Goal: Transaction & Acquisition: Purchase product/service

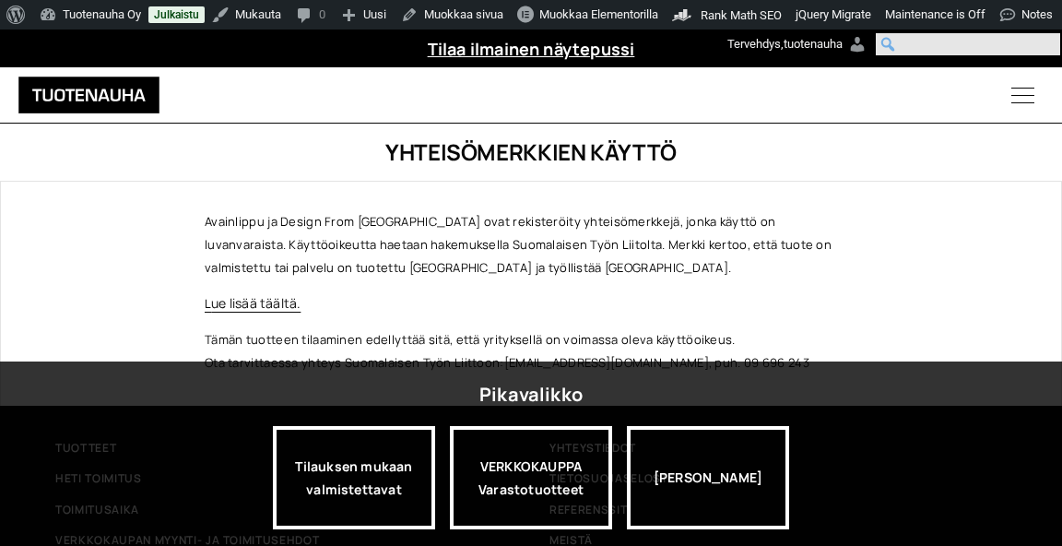
click at [1051, 38] on input "Haku" at bounding box center [968, 44] width 184 height 22
type input "a"
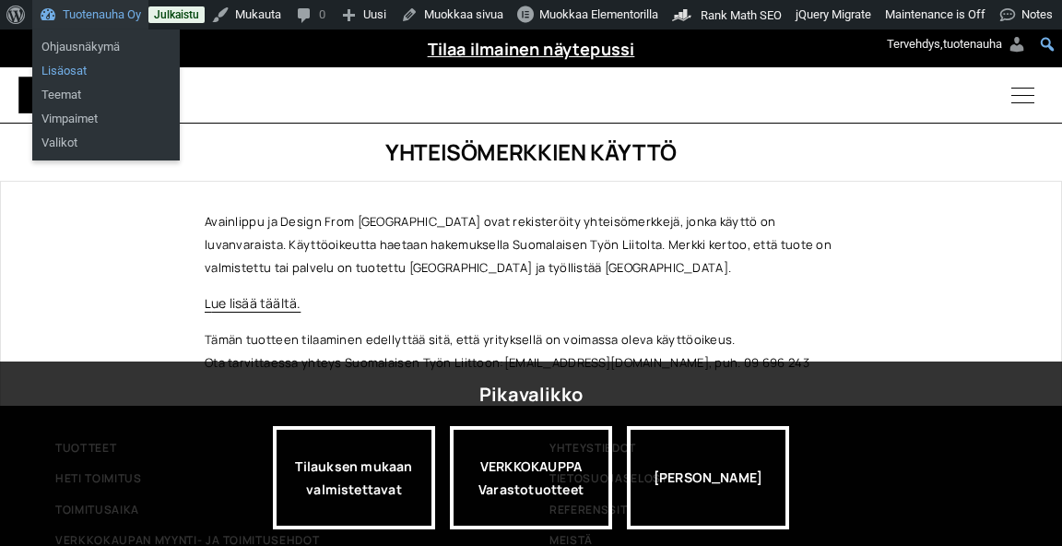
click at [63, 74] on link "Lisäosat" at bounding box center [106, 71] width 148 height 24
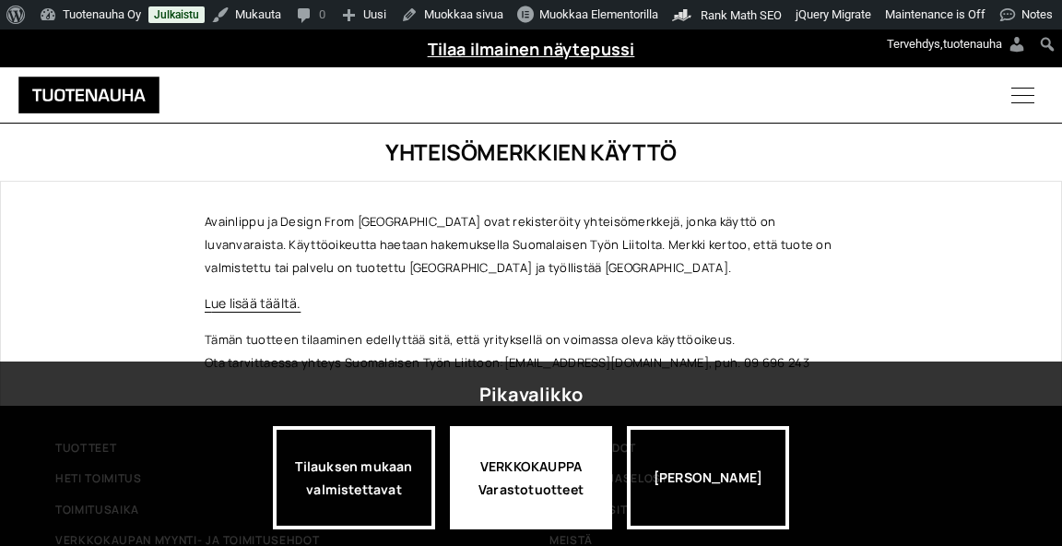
click at [517, 476] on div "VERKKOKAUPPA Varastotuotteet" at bounding box center [531, 477] width 162 height 103
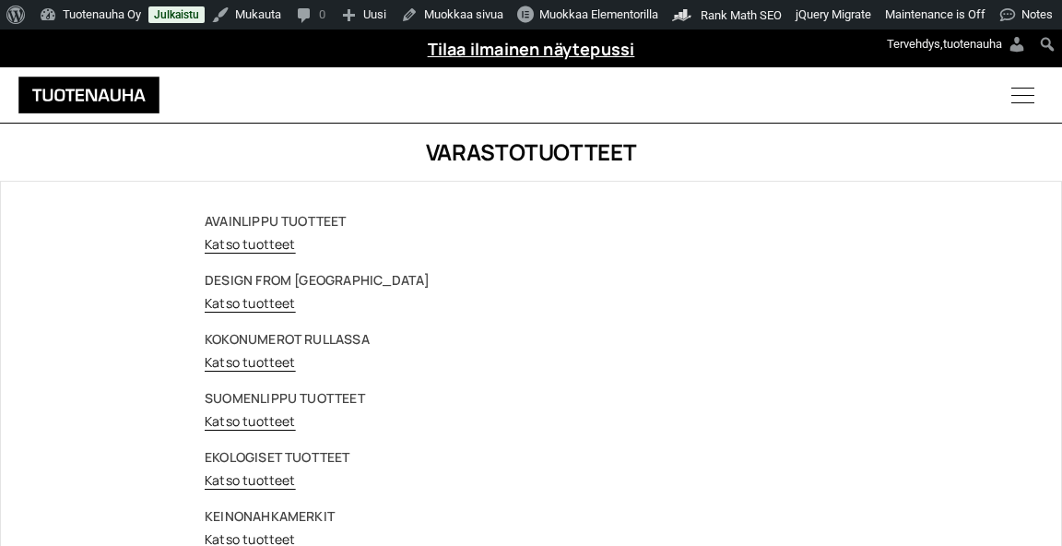
click at [255, 245] on link "Katso tuotteet" at bounding box center [250, 244] width 91 height 18
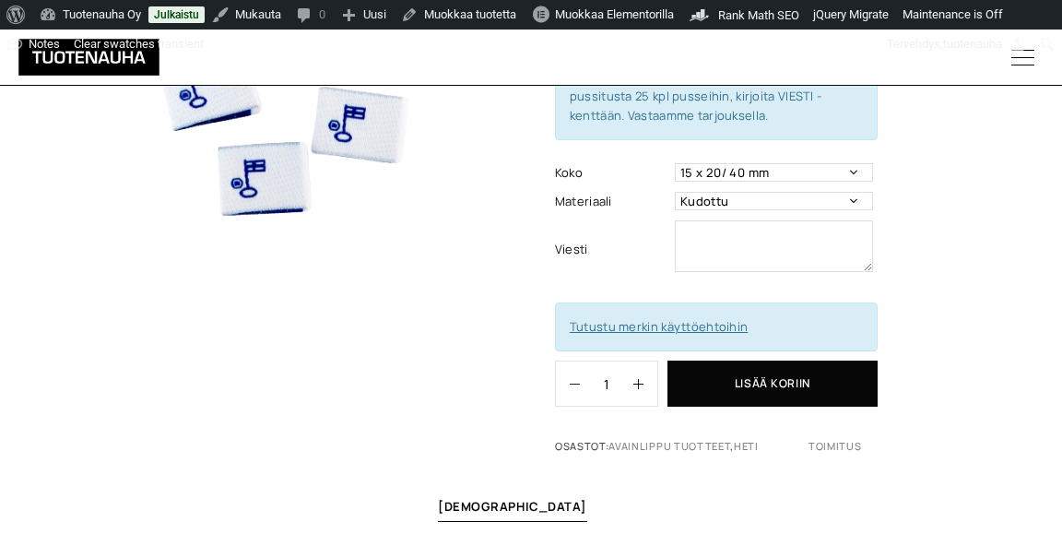
scroll to position [281, 0]
click at [642, 317] on link "Tutustu merkin käyttöehtoihin" at bounding box center [659, 325] width 178 height 17
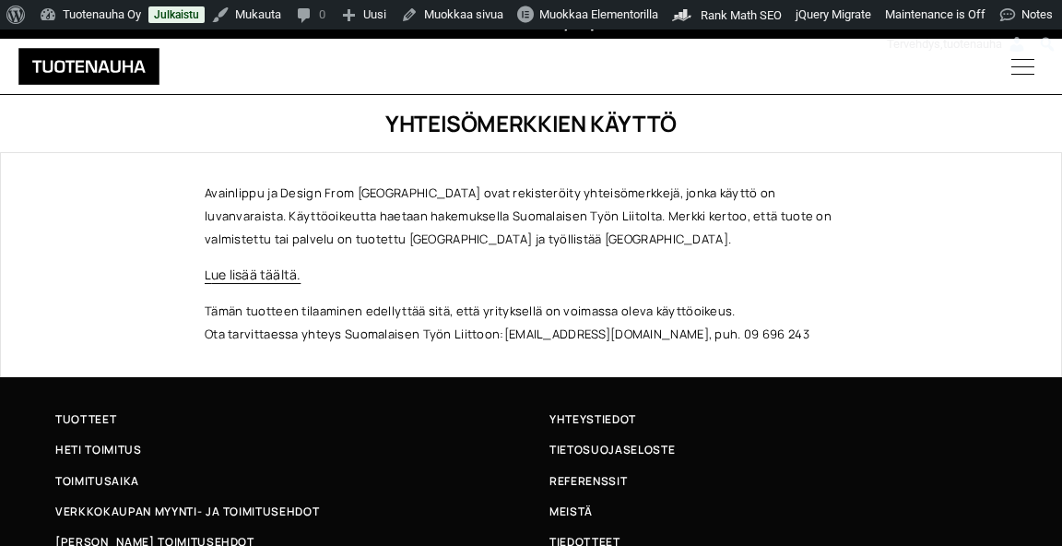
scroll to position [28, 0]
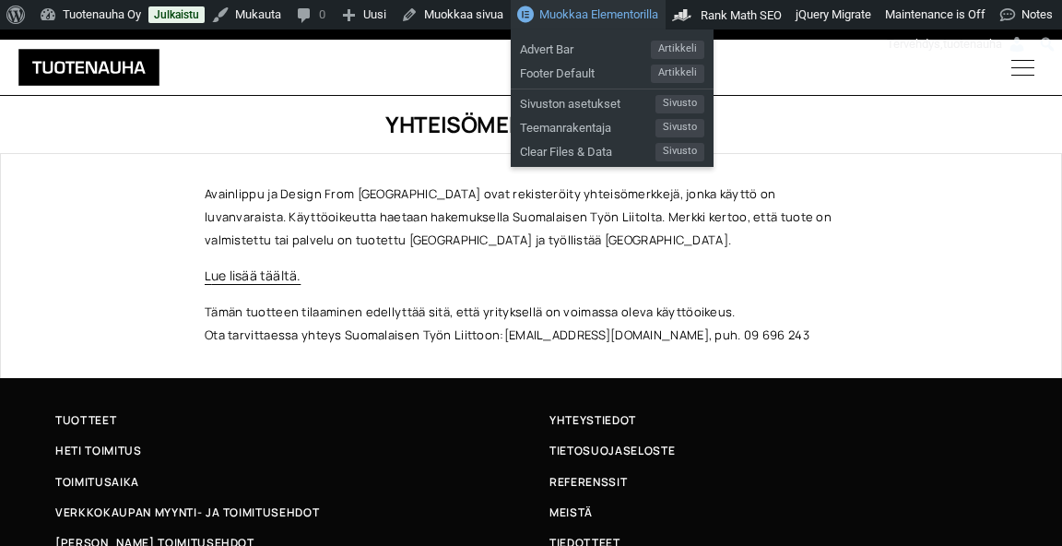
click at [593, 15] on span "Muokkaa Elementorilla" at bounding box center [598, 14] width 119 height 14
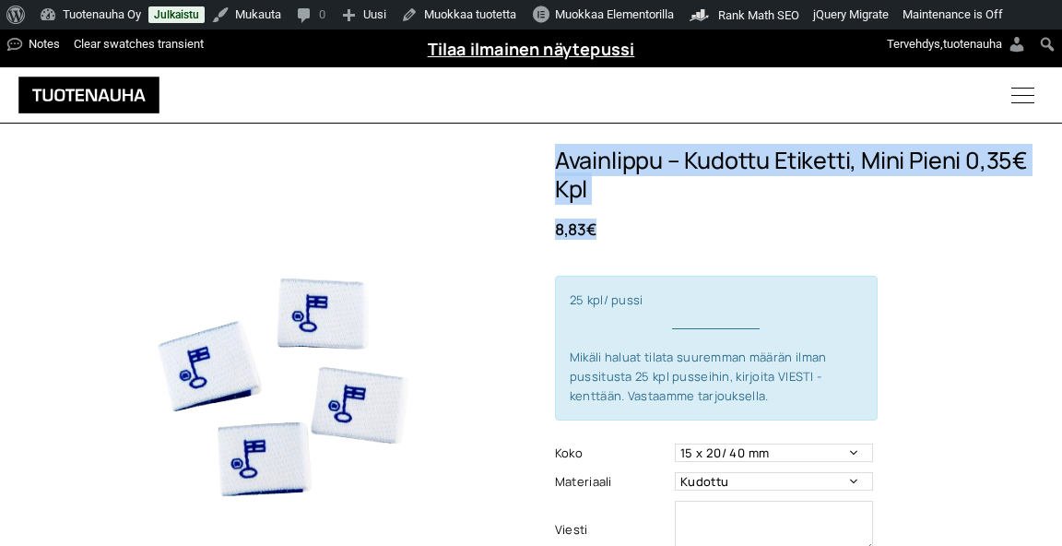
click at [503, 180] on img at bounding box center [284, 371] width 449 height 449
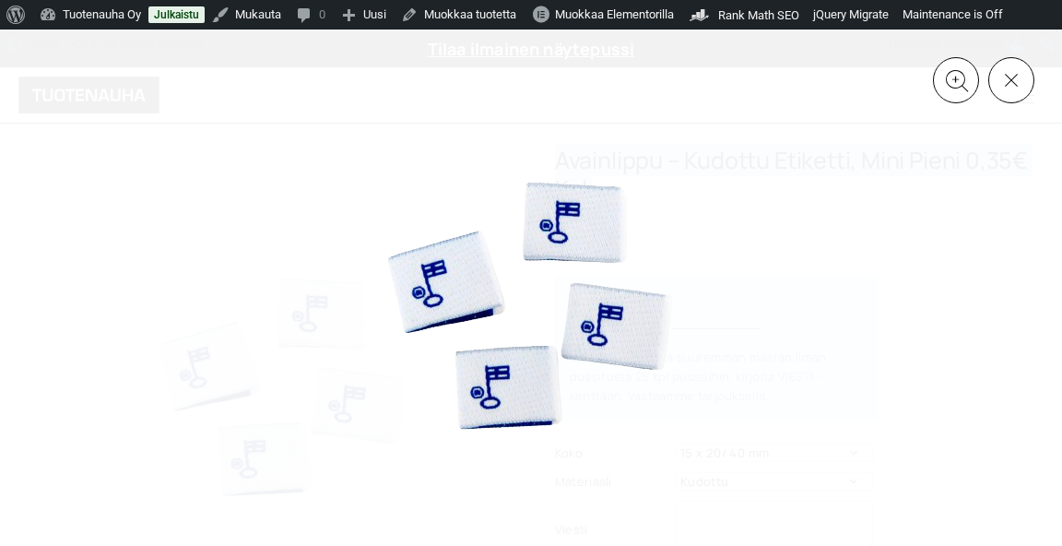
click at [1007, 79] on button at bounding box center [1011, 80] width 46 height 46
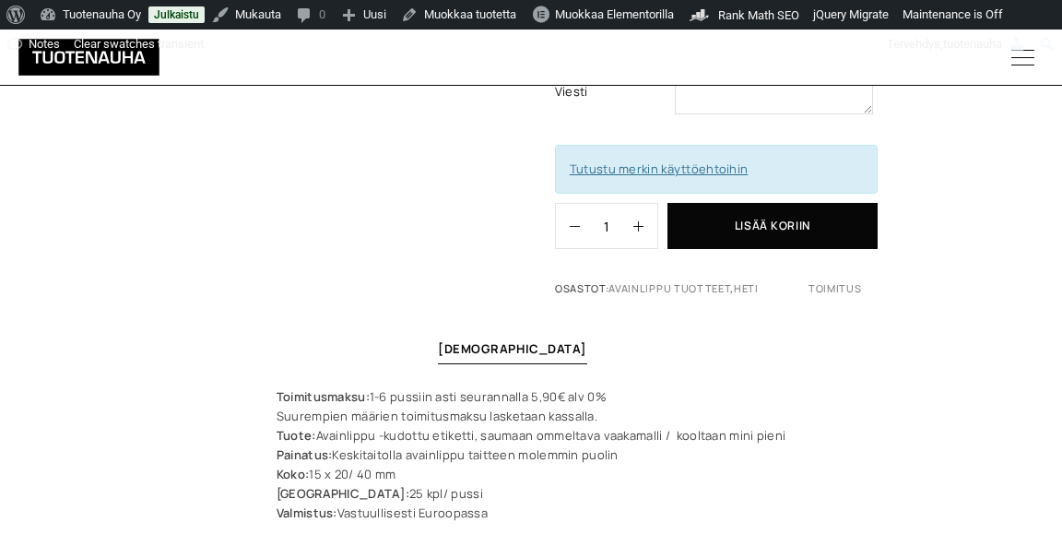
scroll to position [443, 0]
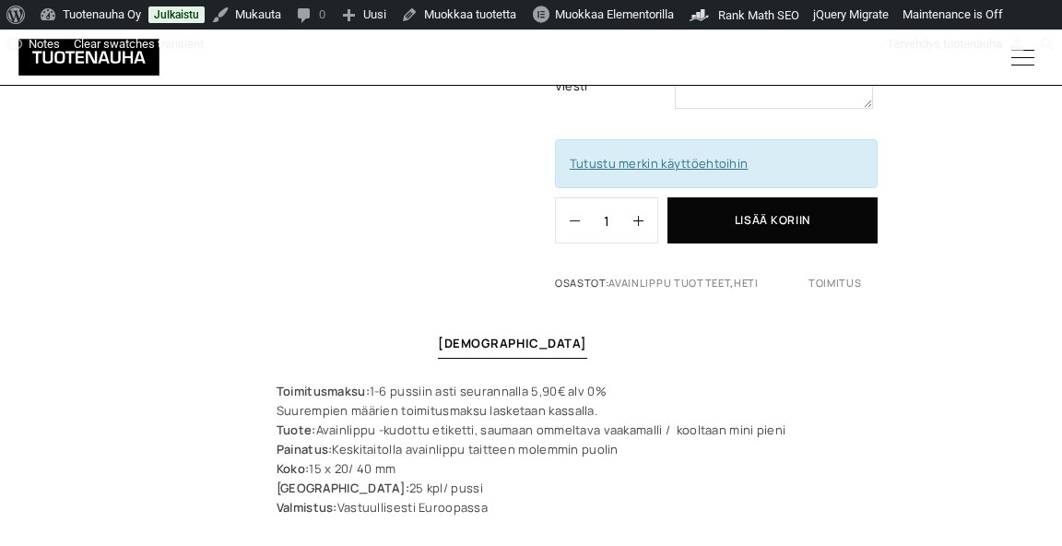
click at [634, 159] on link "Tutustu merkin käyttöehtoihin" at bounding box center [659, 163] width 178 height 17
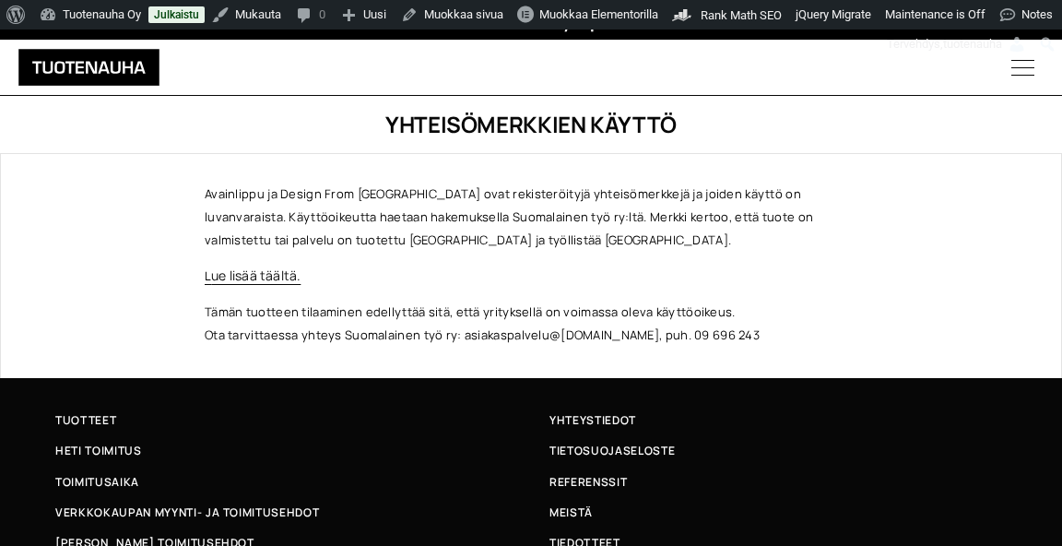
scroll to position [41, 0]
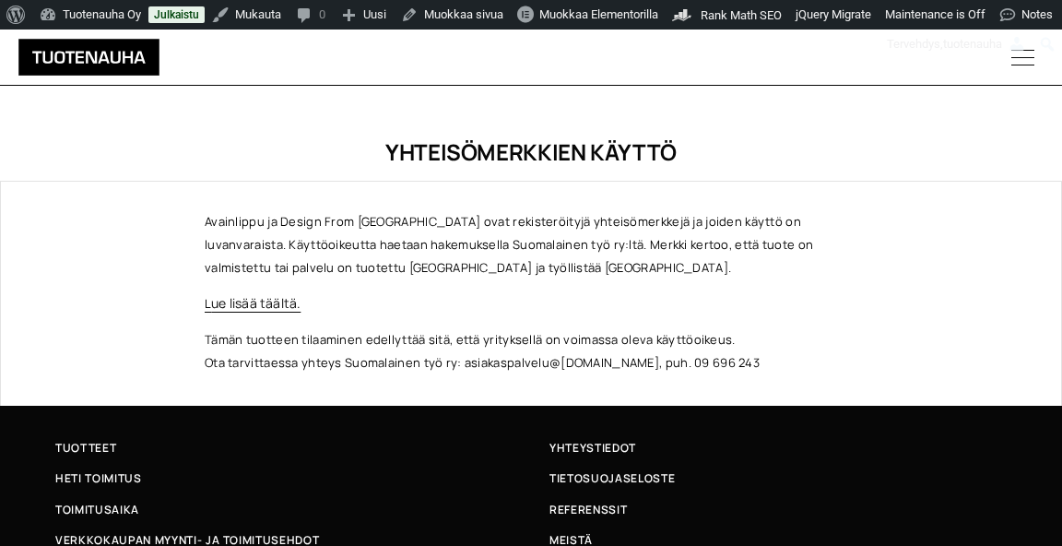
scroll to position [41, 0]
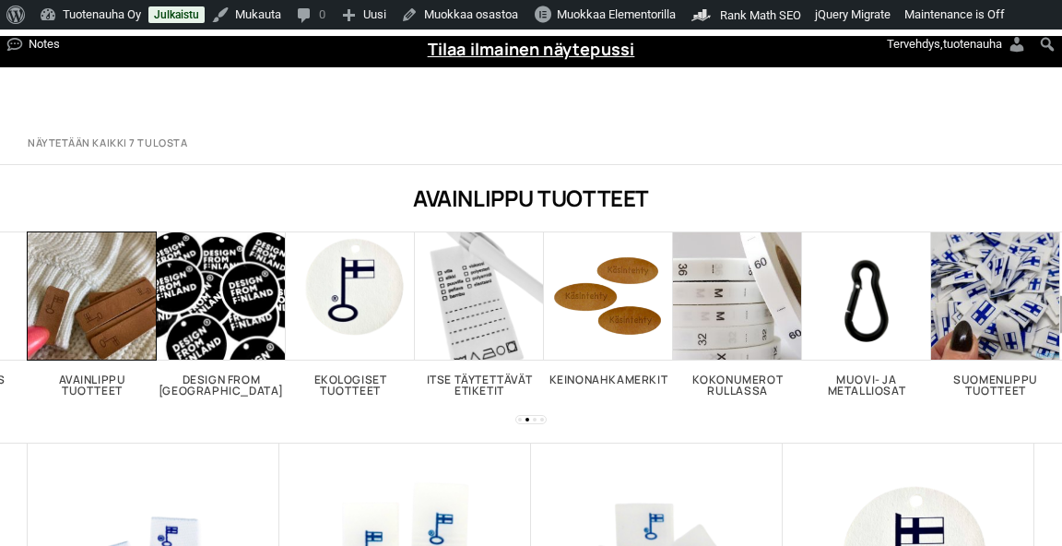
scroll to position [306, 0]
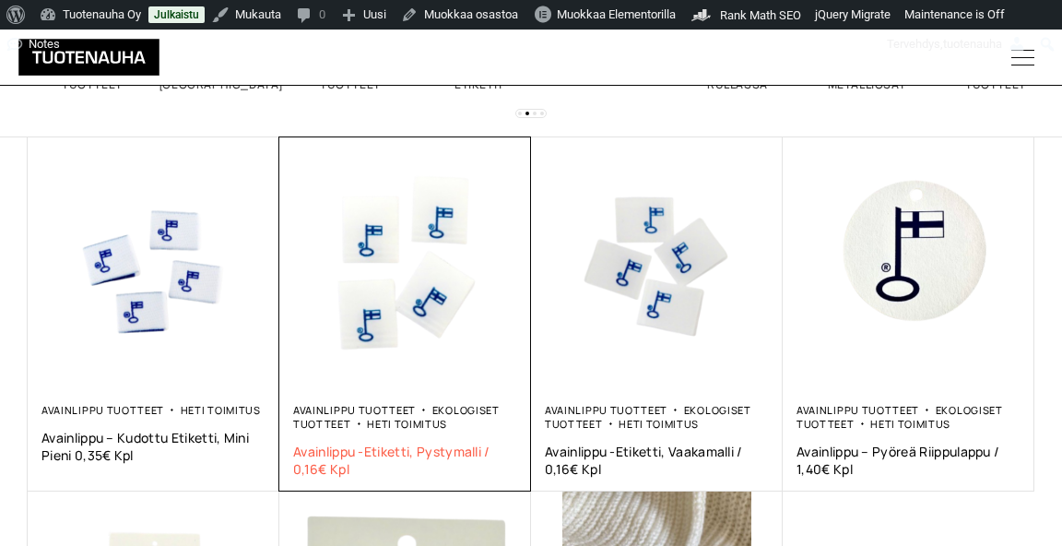
click at [412, 443] on span "Avainlippu -etiketti, pystymalli / 0,16€ Kpl" at bounding box center [405, 460] width 224 height 35
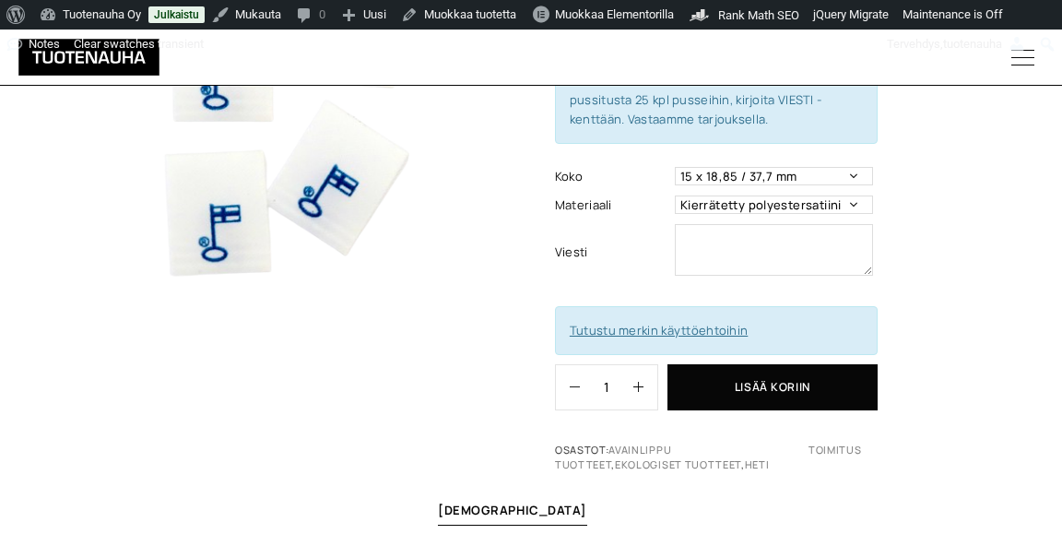
scroll to position [266, 0]
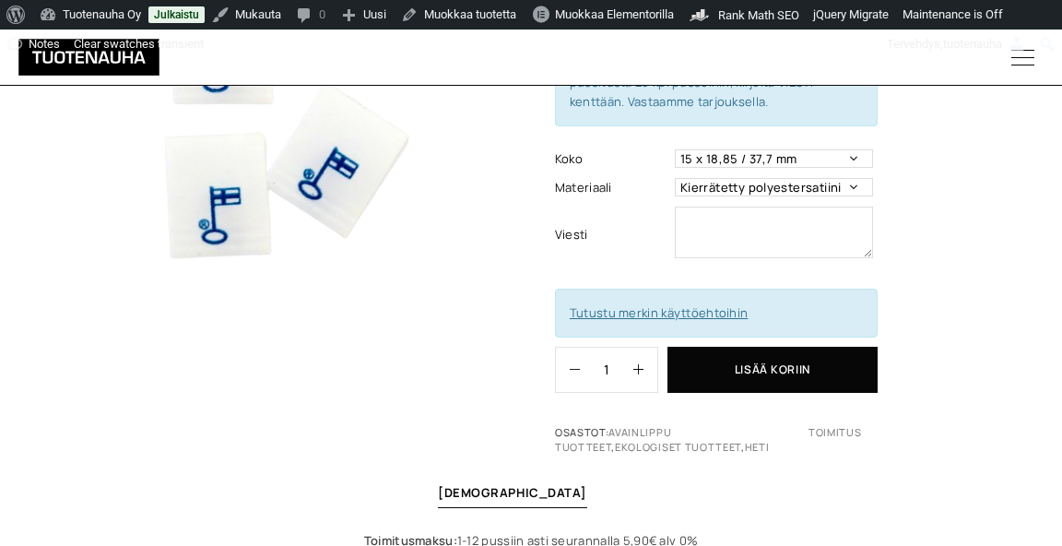
click at [682, 308] on link "Tutustu merkin käyttöehtoihin" at bounding box center [659, 312] width 178 height 17
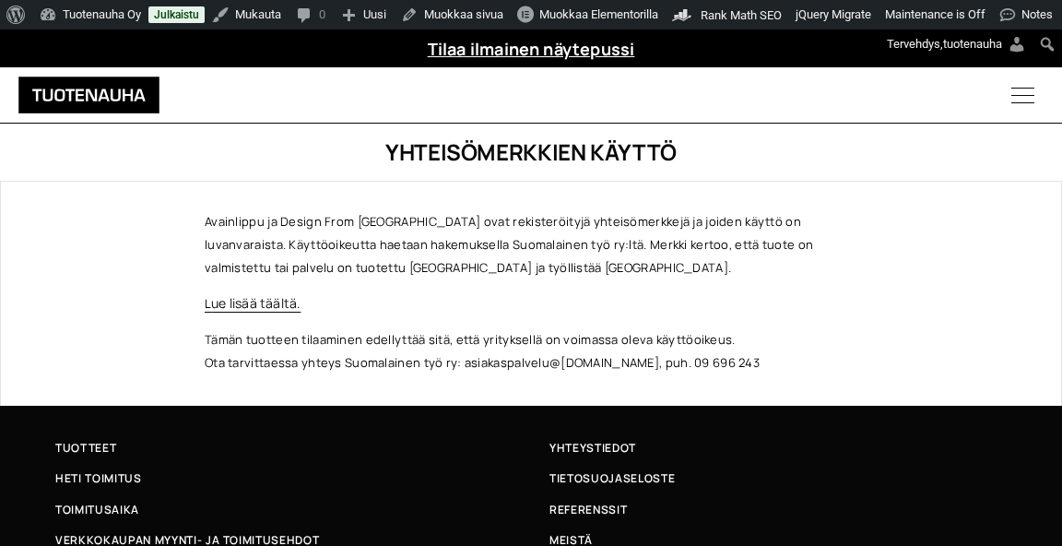
scroll to position [29, 0]
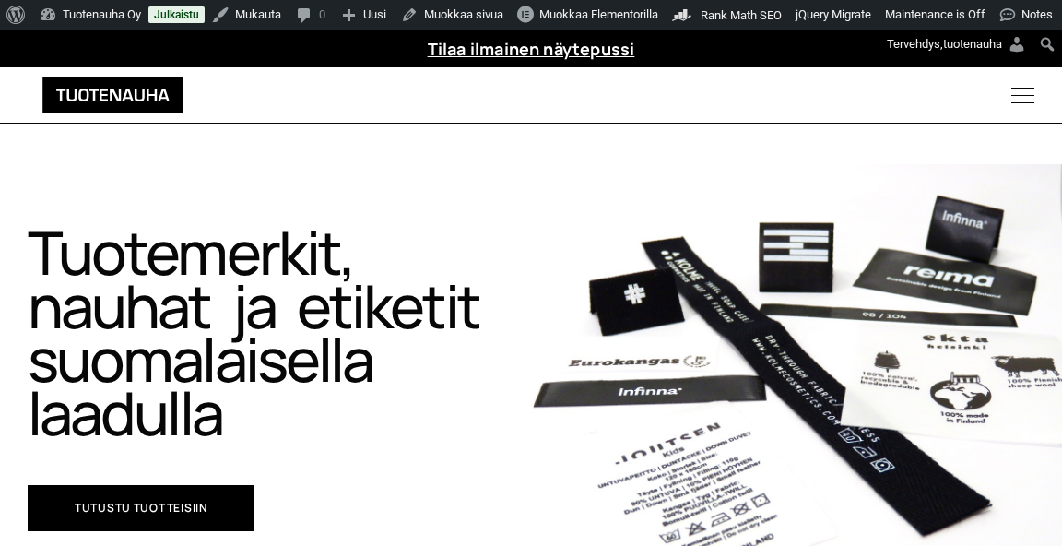
click at [1024, 92] on icon "Menu" at bounding box center [1023, 95] width 78 height 23
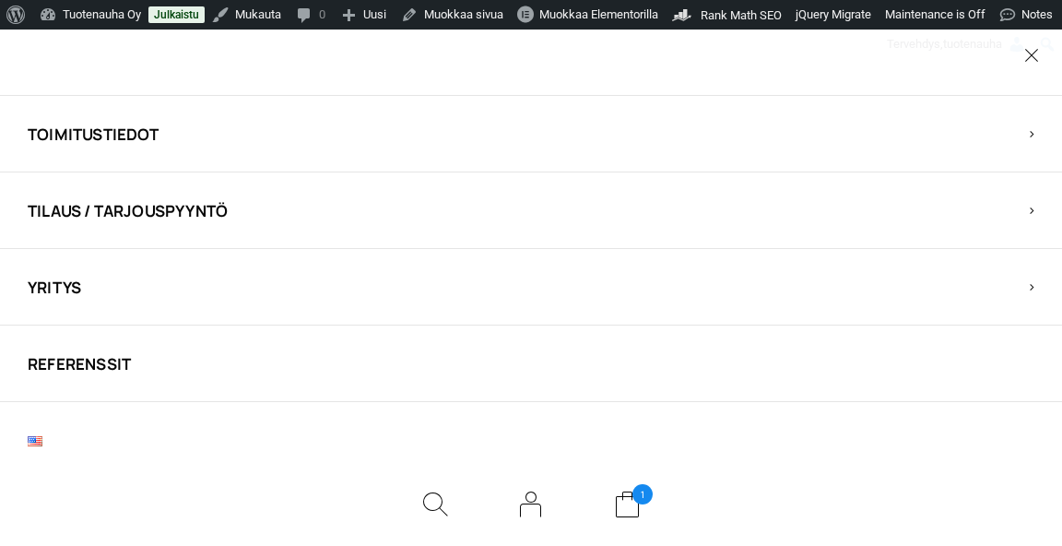
scroll to position [131, 0]
click at [38, 438] on img at bounding box center [35, 443] width 15 height 10
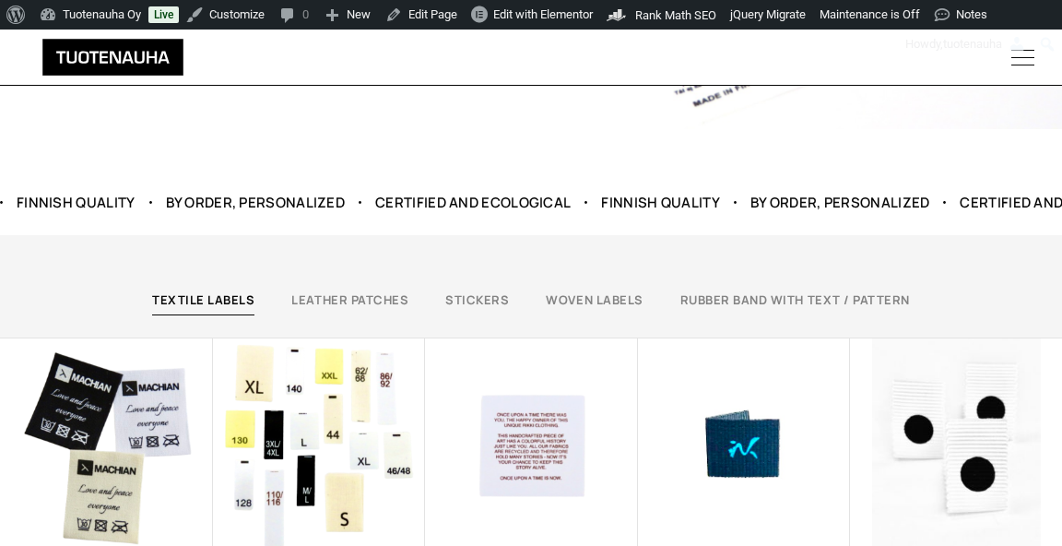
scroll to position [420, 0]
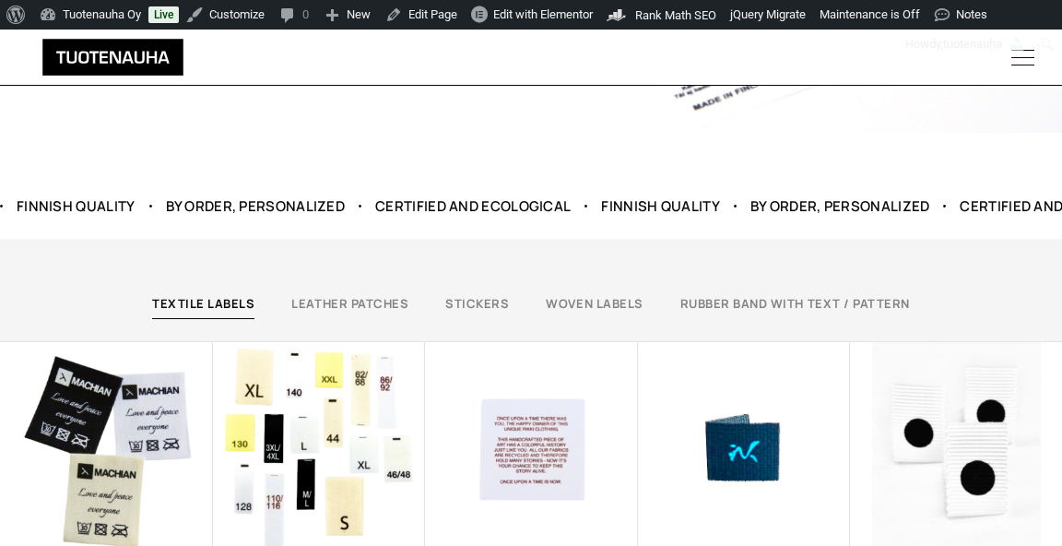
click at [1019, 62] on icon "Menu" at bounding box center [1023, 57] width 78 height 23
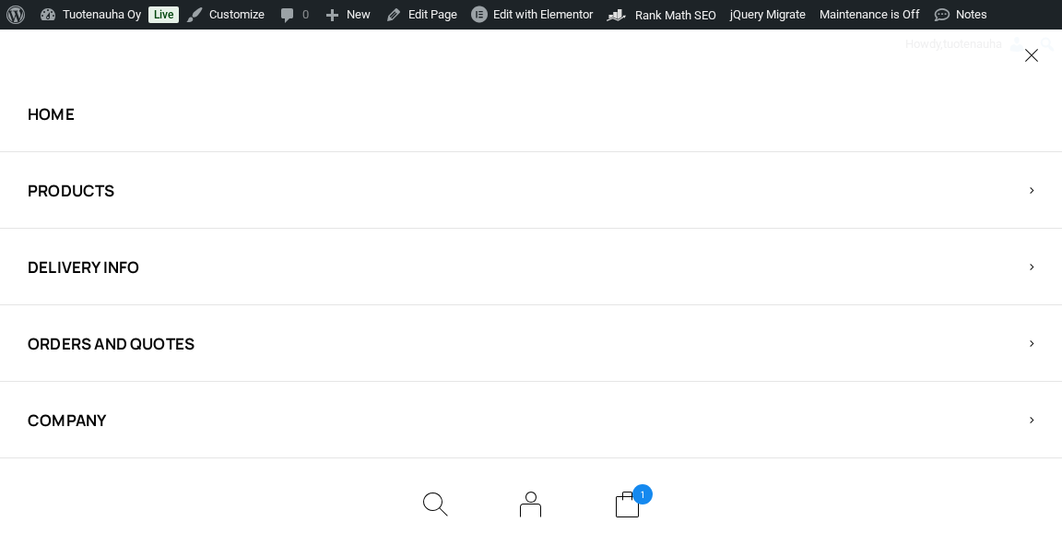
click at [75, 189] on span "Products" at bounding box center [515, 190] width 974 height 21
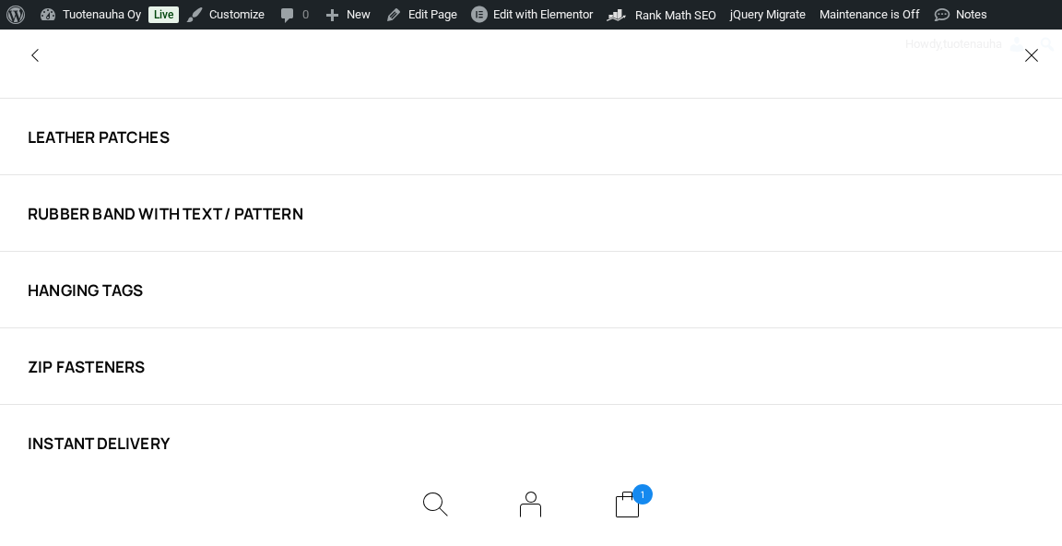
scroll to position [359, 0]
click at [77, 438] on link "Instant delivery" at bounding box center [515, 443] width 974 height 21
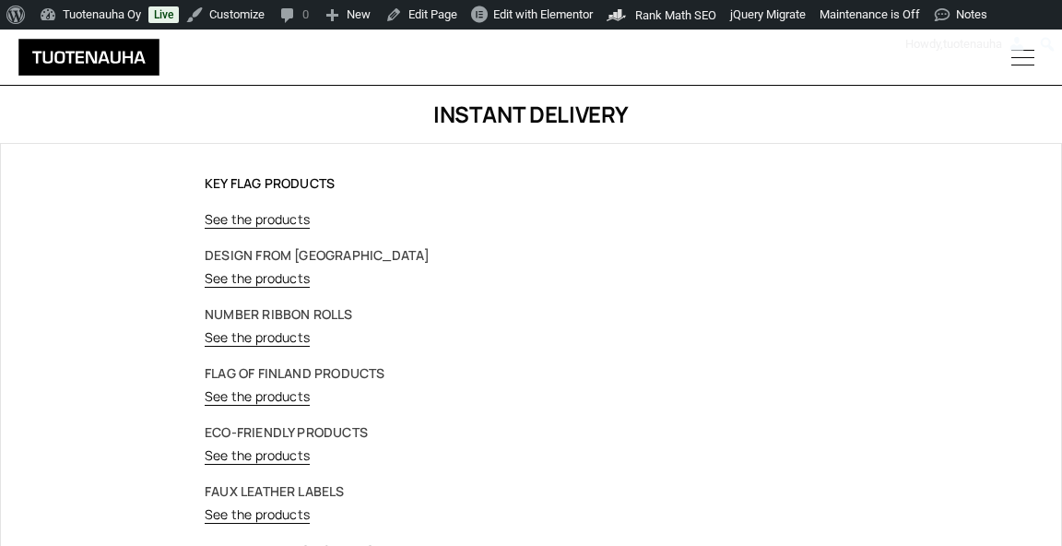
click at [273, 214] on link "See the products" at bounding box center [257, 219] width 105 height 18
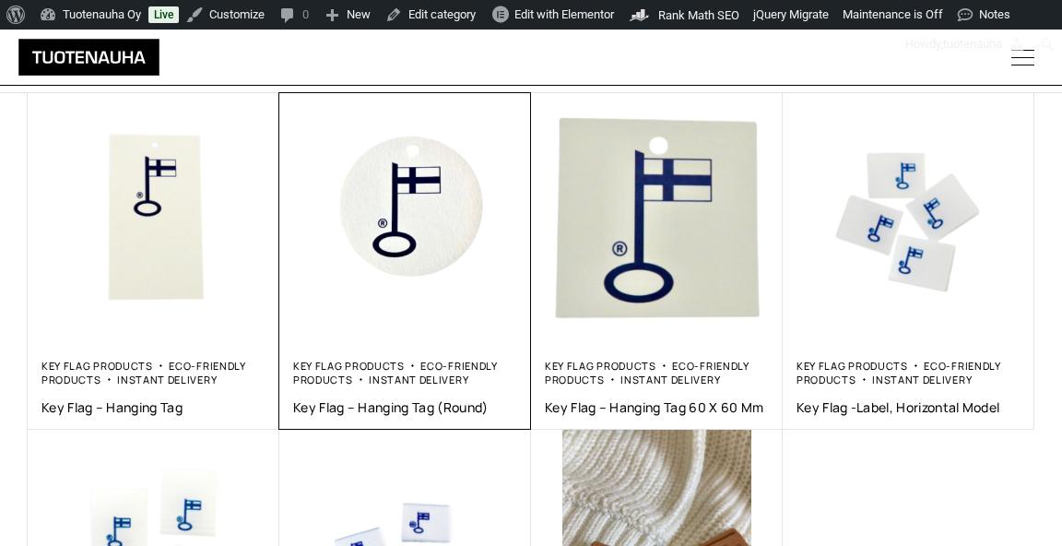
scroll to position [313, 0]
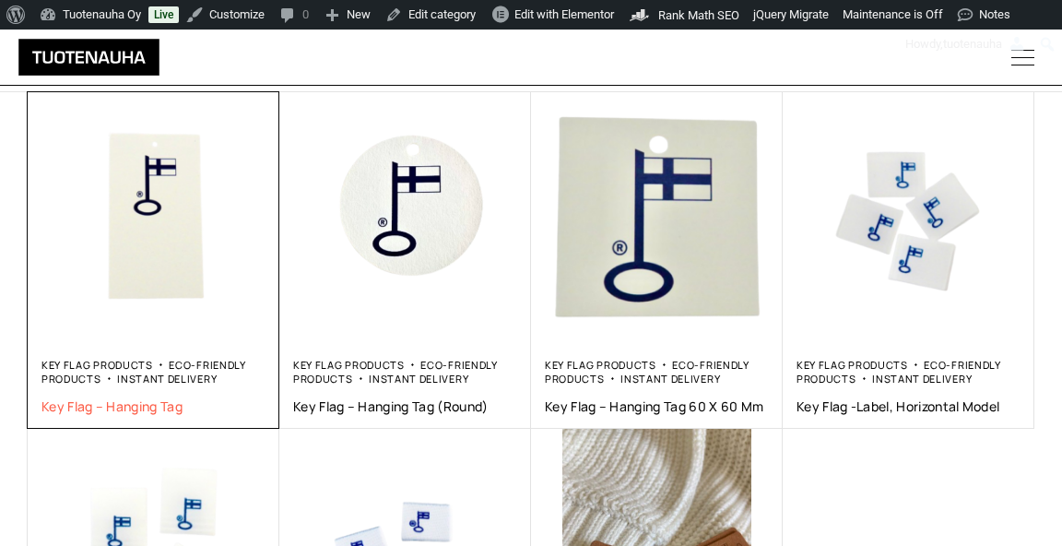
click at [148, 397] on span "Key Flag – Hanging tag" at bounding box center [153, 406] width 224 height 18
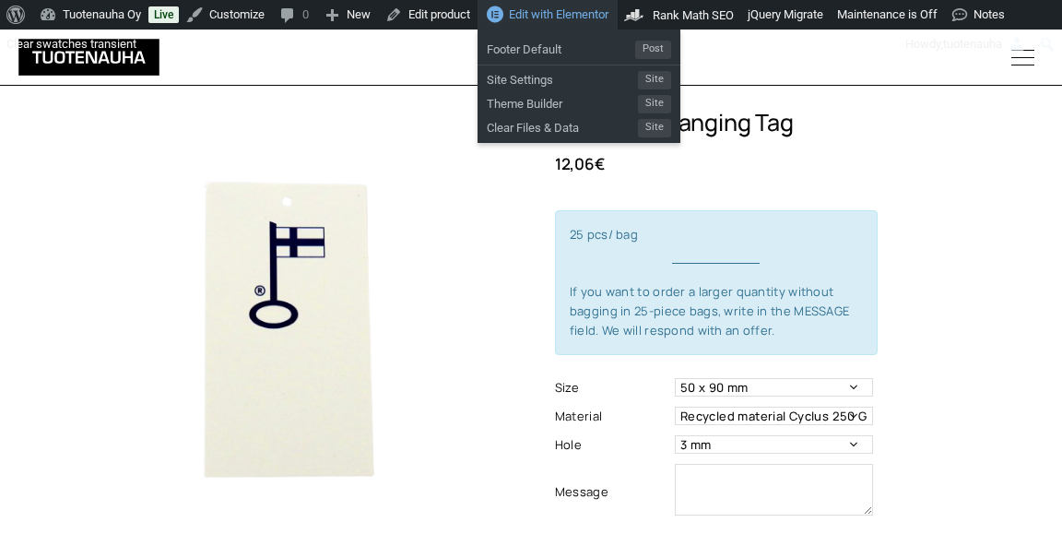
click at [575, 14] on span "Edit with Elementor" at bounding box center [559, 14] width 100 height 14
click at [554, 12] on span "Edit with Elementor" at bounding box center [559, 14] width 100 height 14
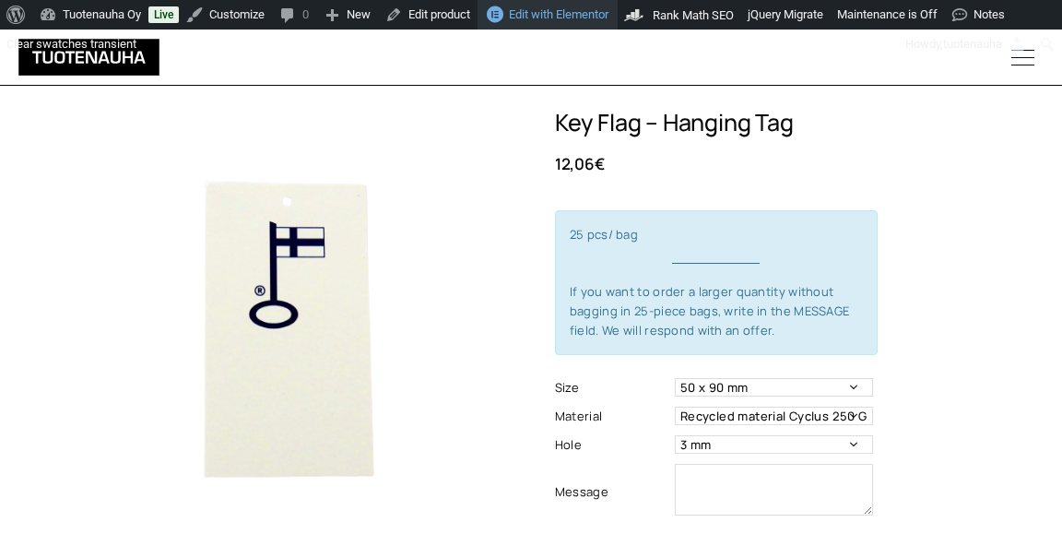
scroll to position [46, 0]
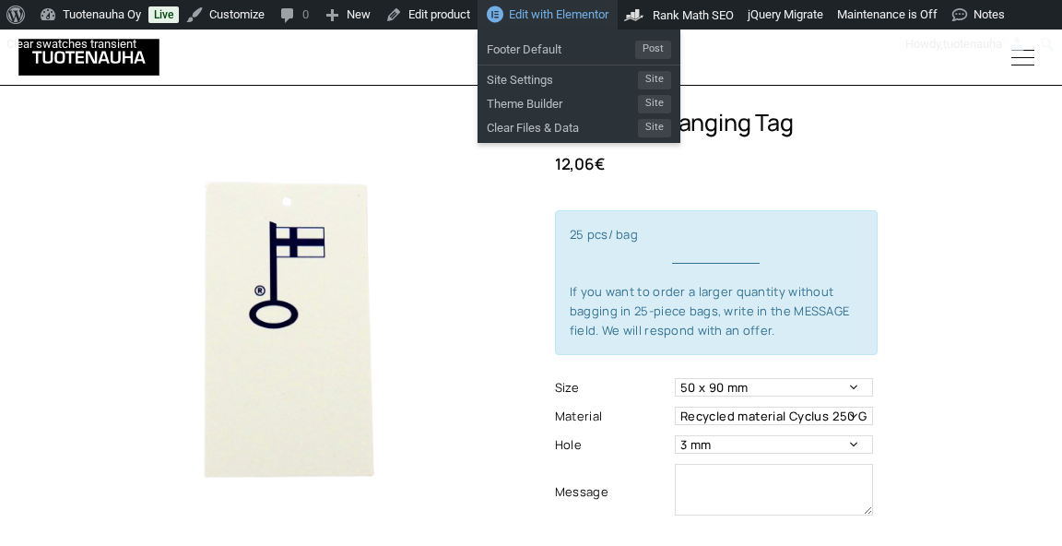
click at [577, 13] on span "Edit with Elementor" at bounding box center [559, 14] width 100 height 14
click at [528, 17] on span "Edit with Elementor" at bounding box center [559, 14] width 100 height 14
click at [537, 15] on span "Edit with Elementor" at bounding box center [559, 14] width 100 height 14
click at [551, 13] on span "Edit with Elementor" at bounding box center [559, 14] width 100 height 14
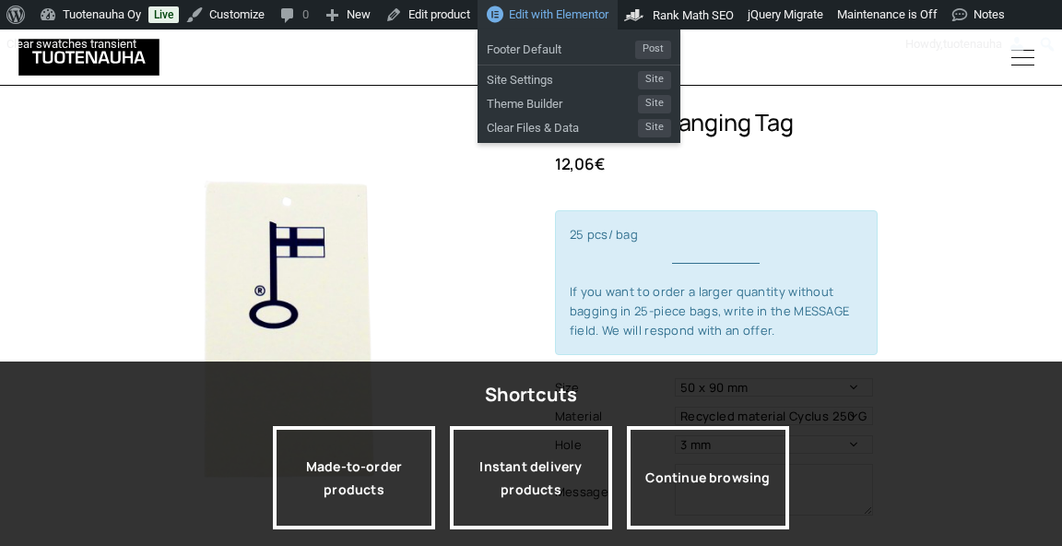
click at [548, 12] on span "Edit with Elementor" at bounding box center [559, 14] width 100 height 14
click at [509, 14] on div "Edit with Elementor" at bounding box center [548, 15] width 140 height 30
click at [563, 15] on span "Edit with Elementor" at bounding box center [559, 14] width 100 height 14
